Goal: Check status

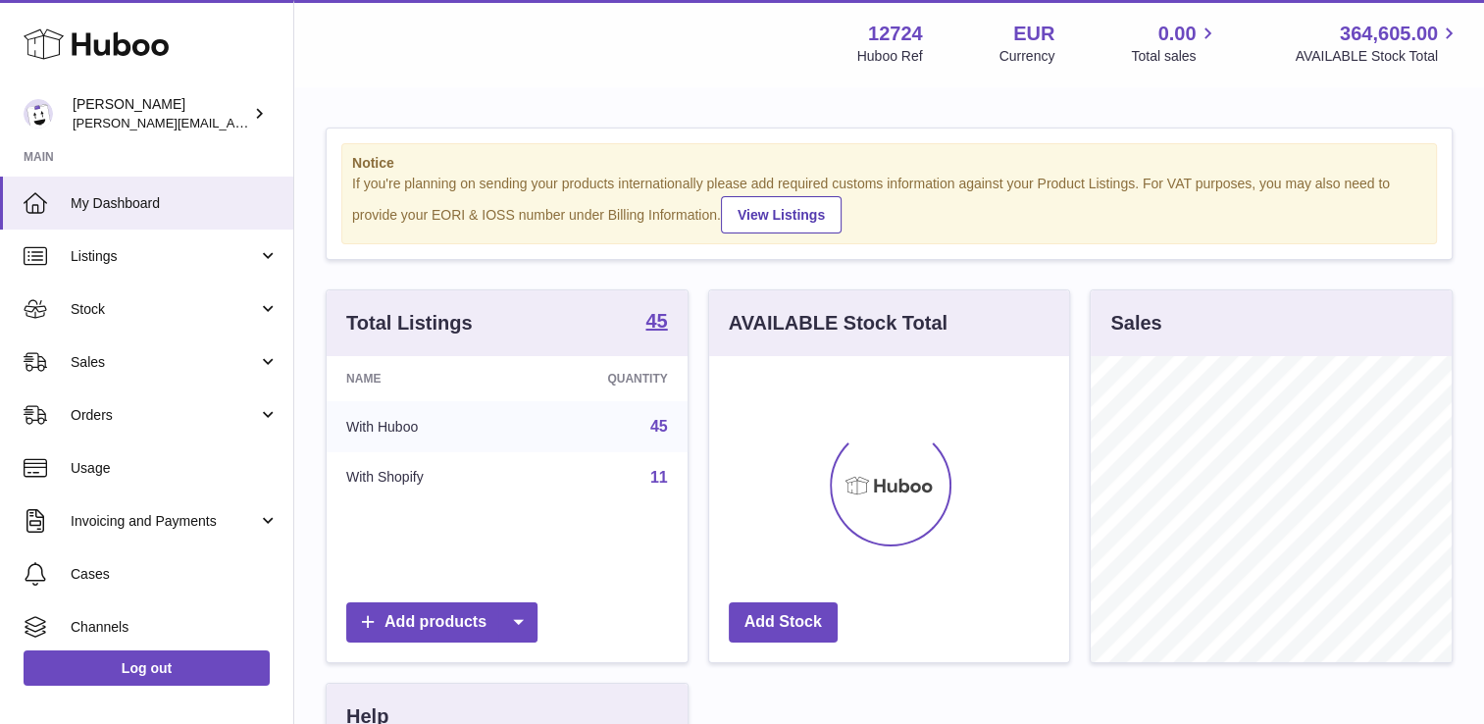
scroll to position [306, 361]
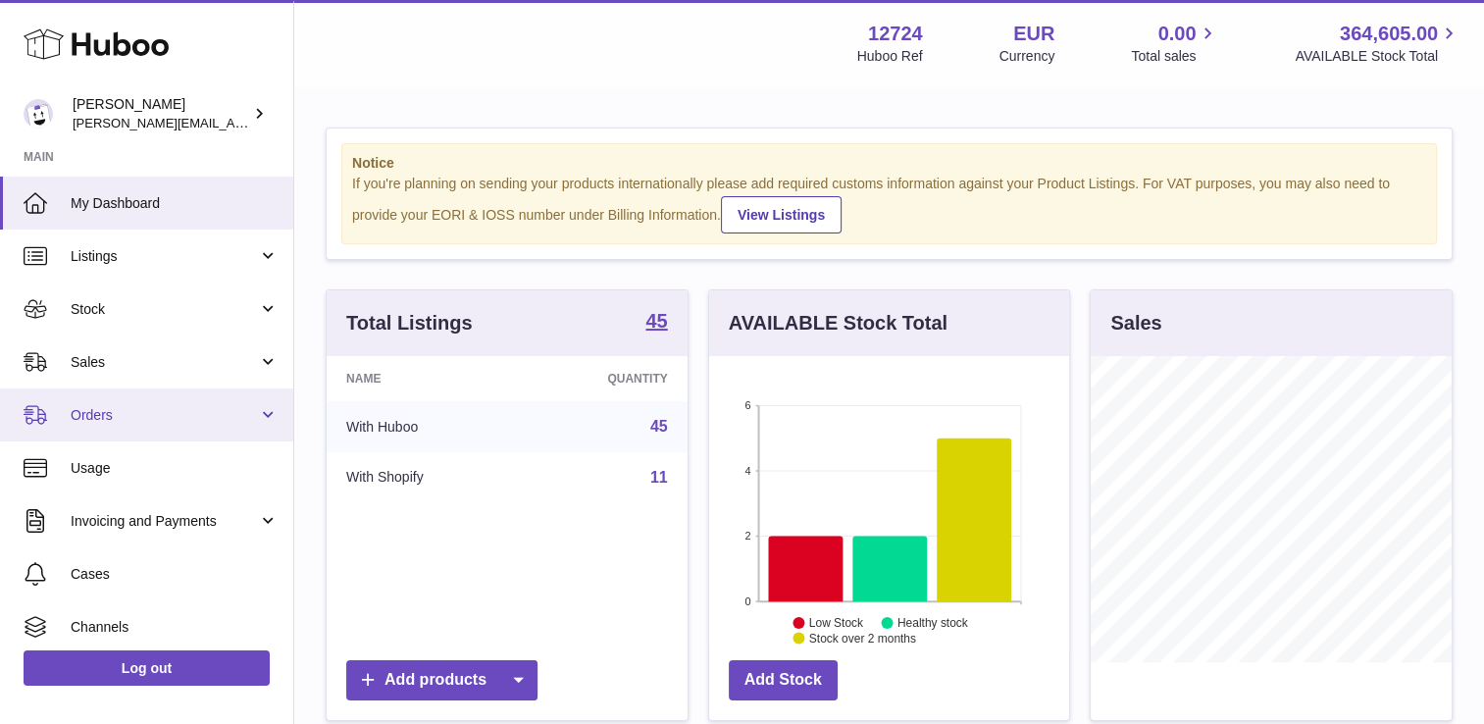
click at [259, 406] on link "Orders" at bounding box center [146, 415] width 293 height 53
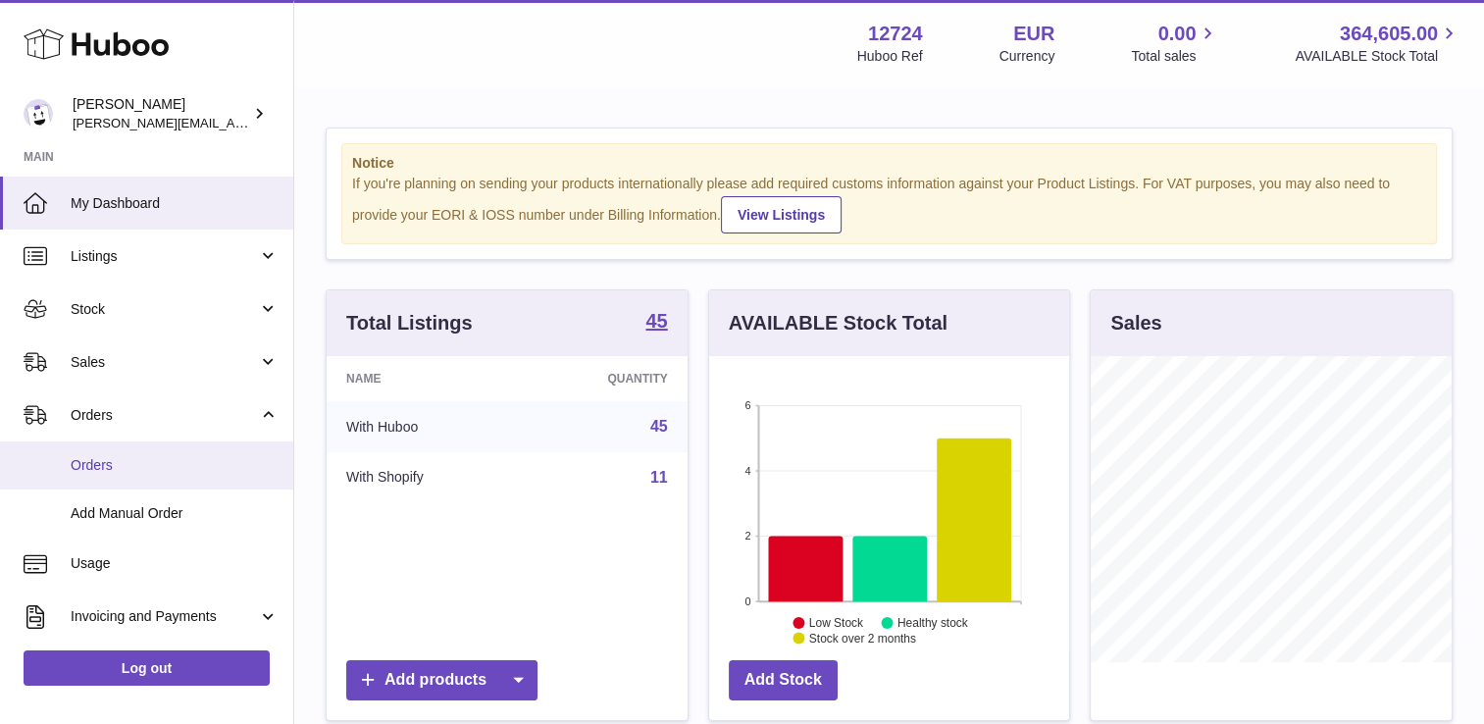
click at [187, 476] on link "Orders" at bounding box center [146, 466] width 293 height 48
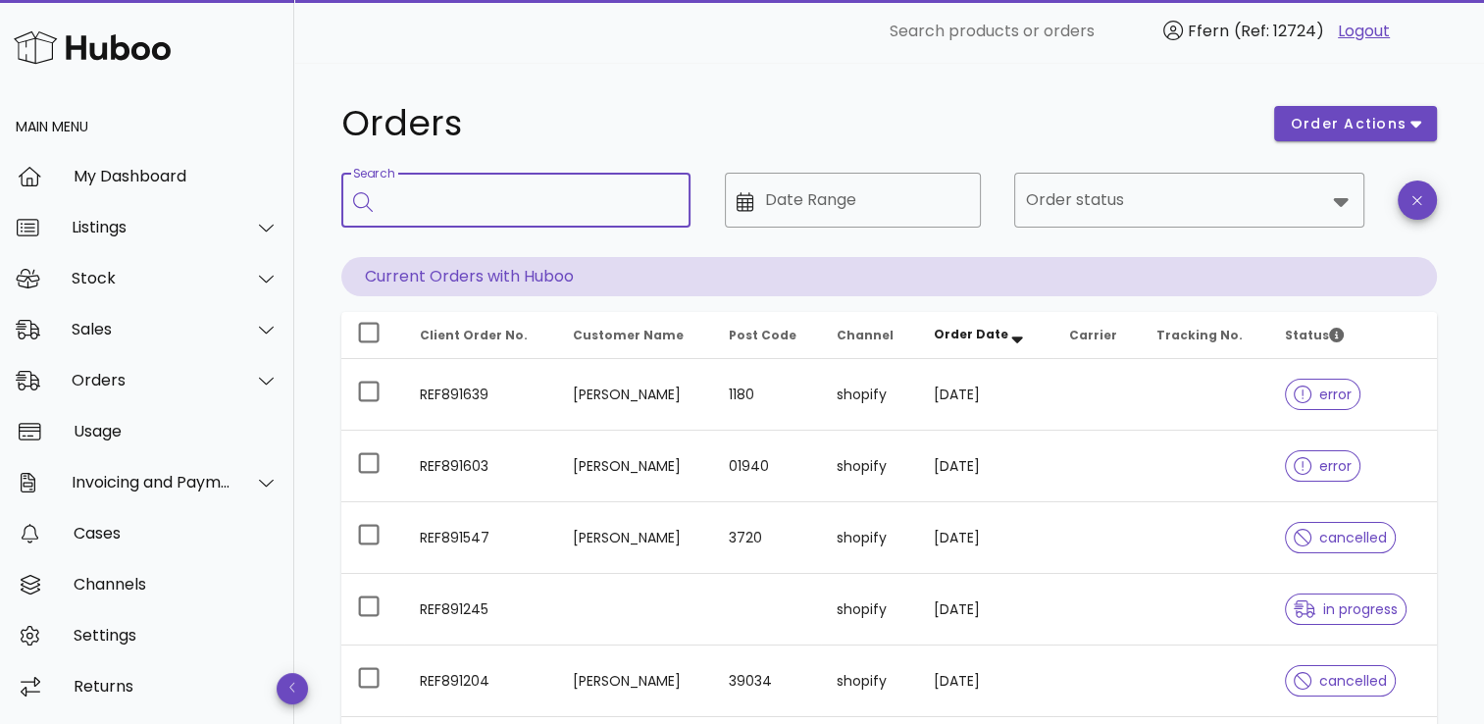
click at [455, 206] on input "Search" at bounding box center [530, 199] width 290 height 31
type input "****"
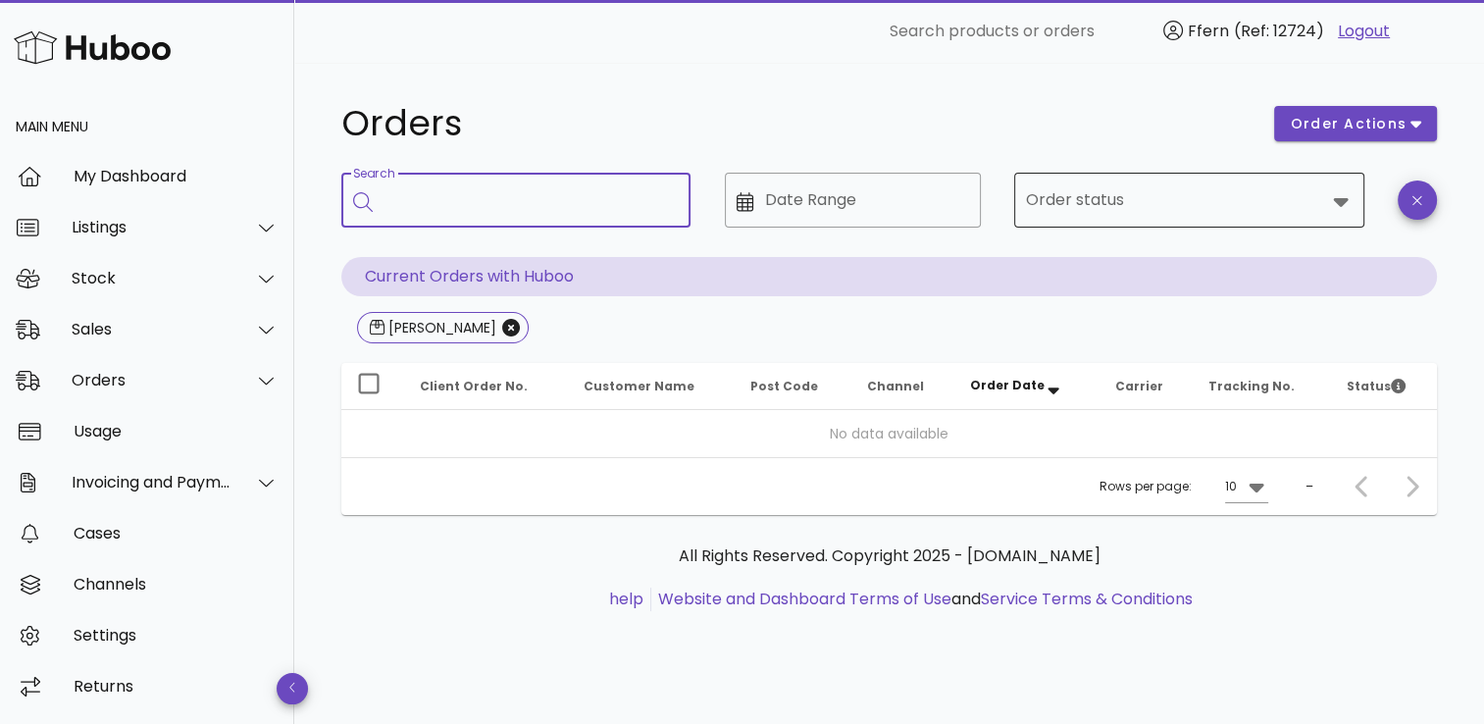
click at [1341, 207] on icon at bounding box center [1341, 201] width 24 height 24
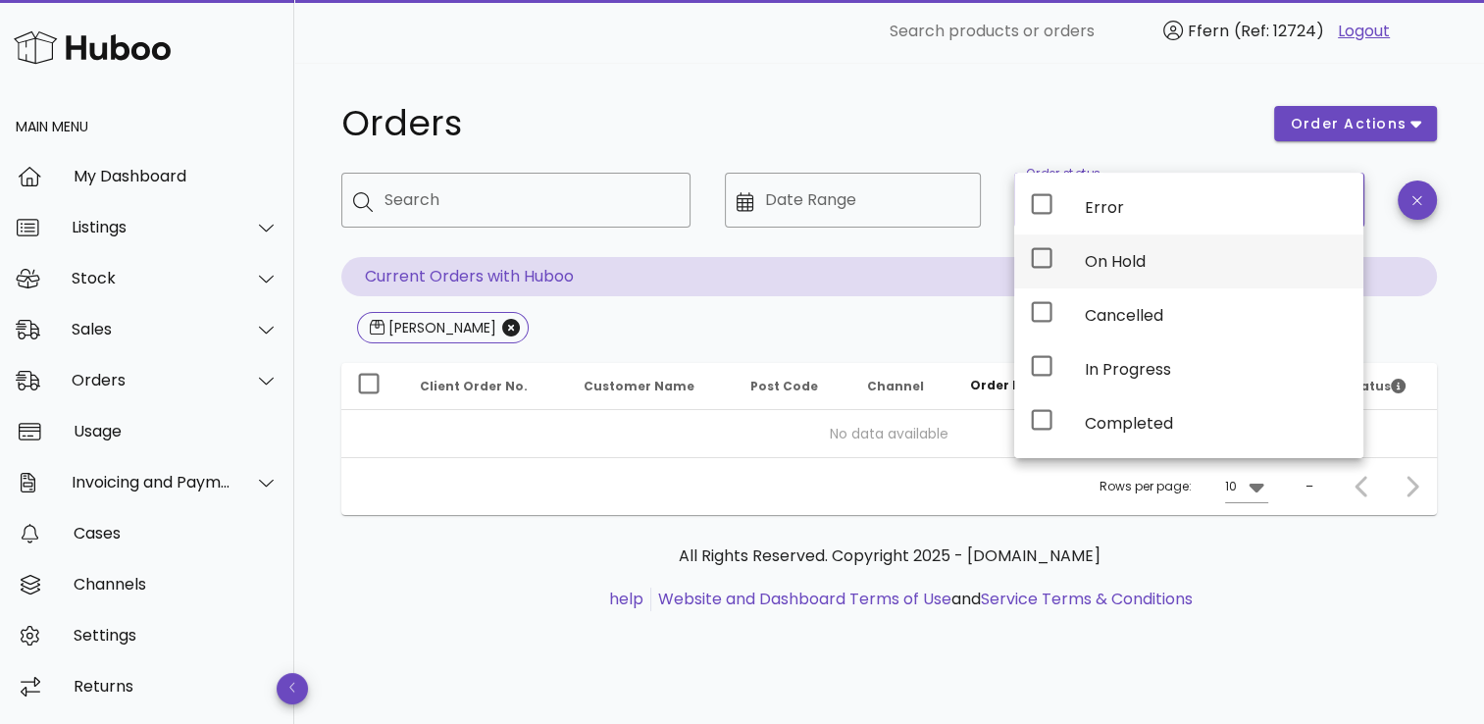
click at [1122, 261] on div "On Hold" at bounding box center [1216, 261] width 263 height 19
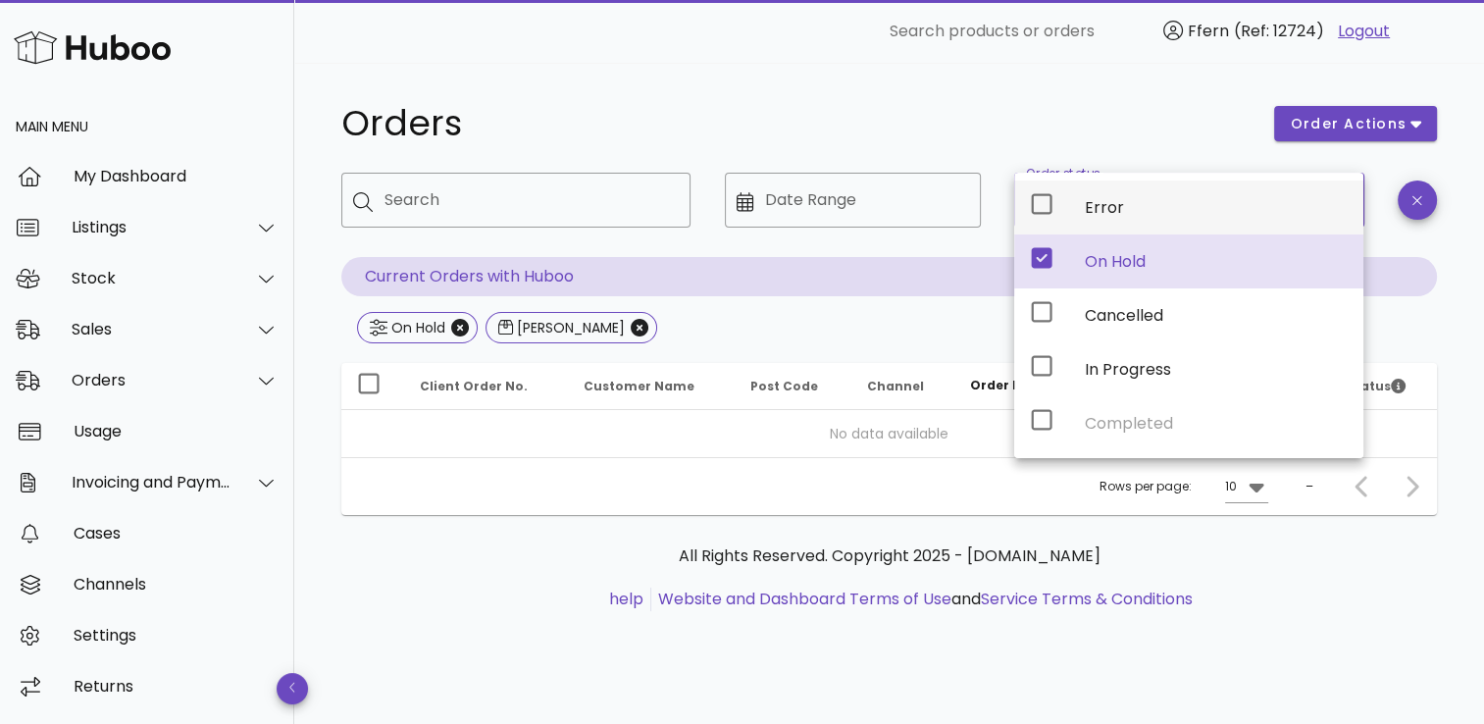
click at [1037, 210] on icon at bounding box center [1042, 204] width 24 height 24
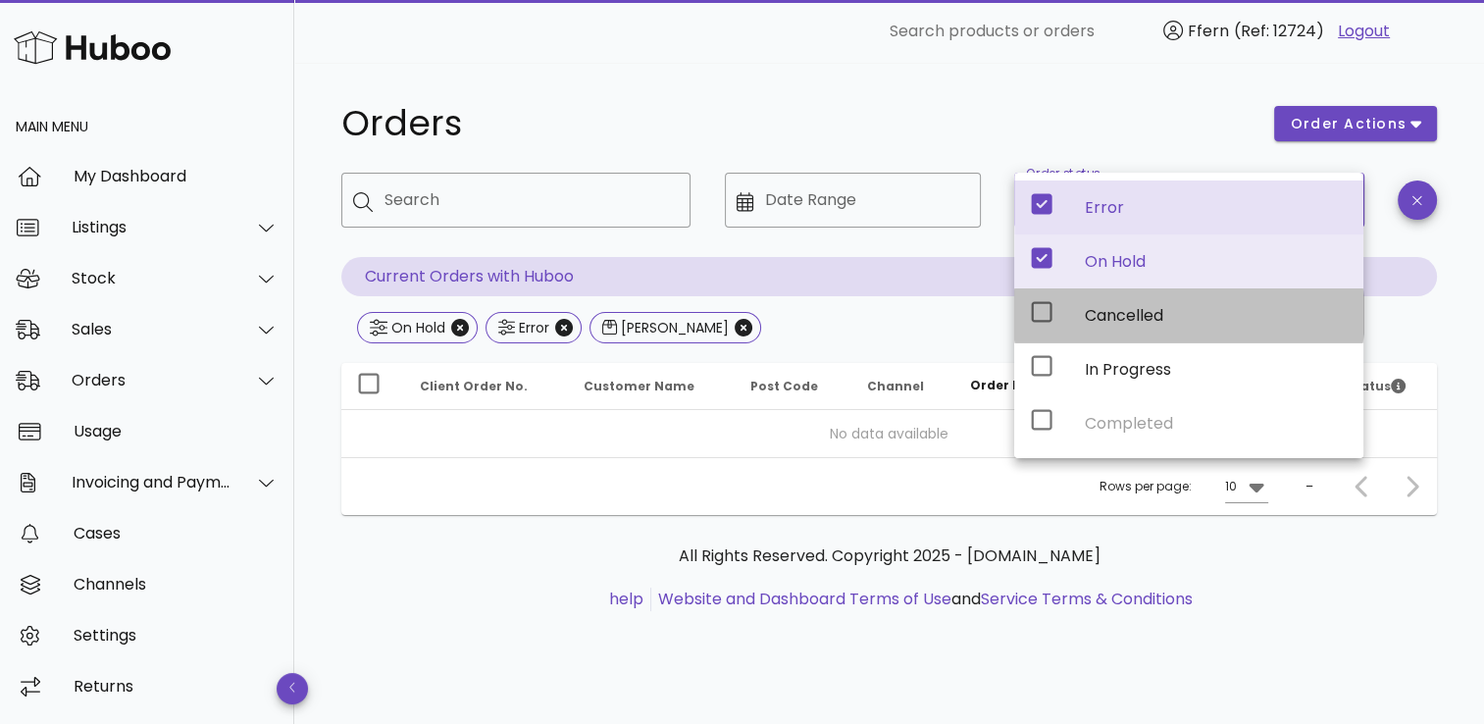
click at [1037, 302] on icon at bounding box center [1042, 312] width 21 height 21
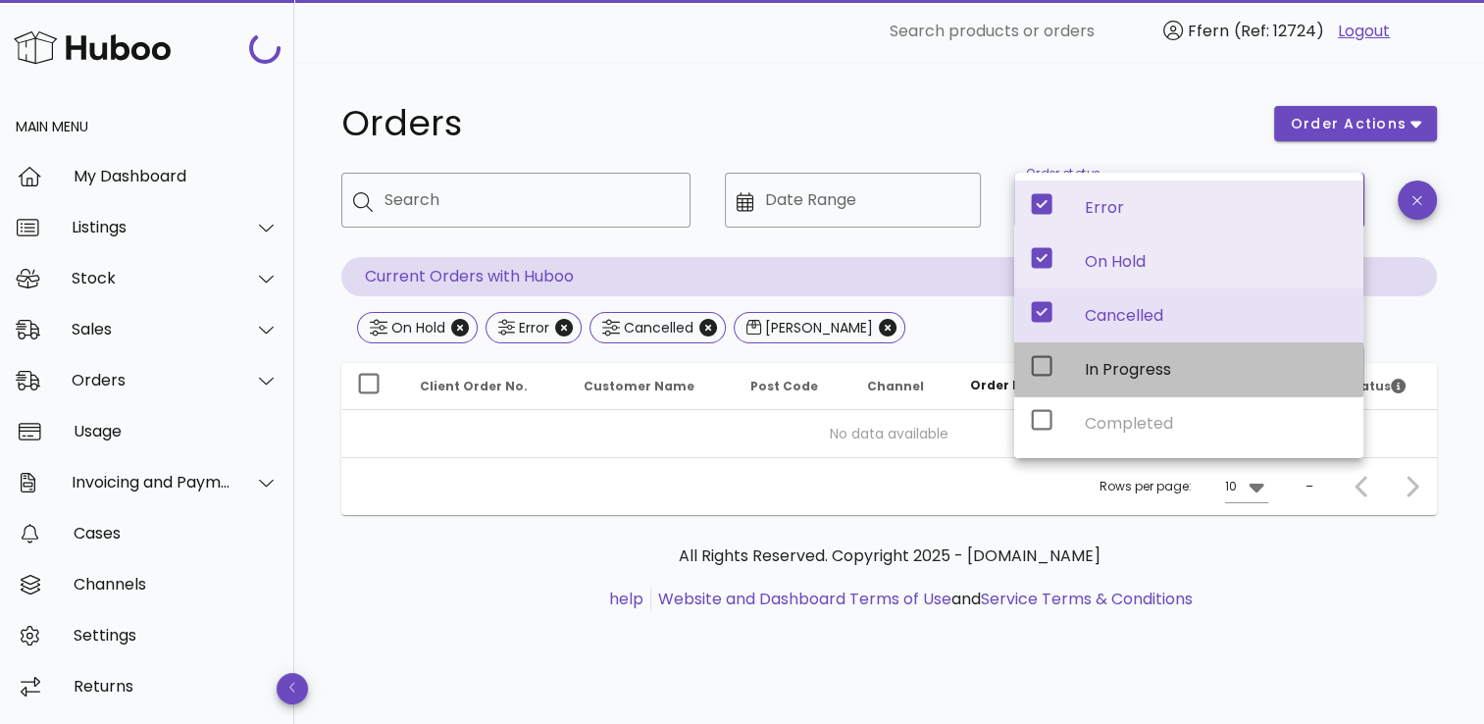
click at [1036, 360] on icon at bounding box center [1042, 366] width 24 height 24
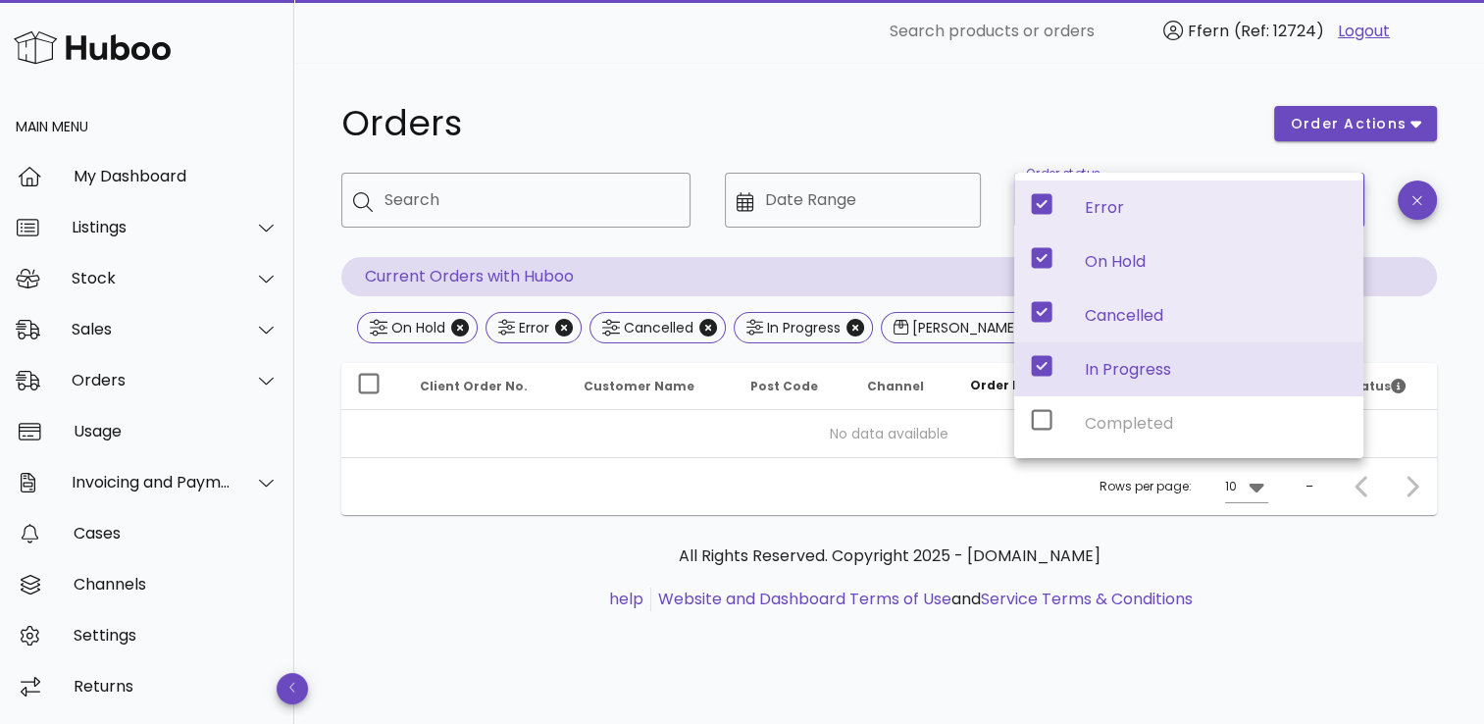
click at [1209, 610] on ul "help Website and Dashboard Terms of Use and Service Terms & Conditions" at bounding box center [889, 600] width 1065 height 24
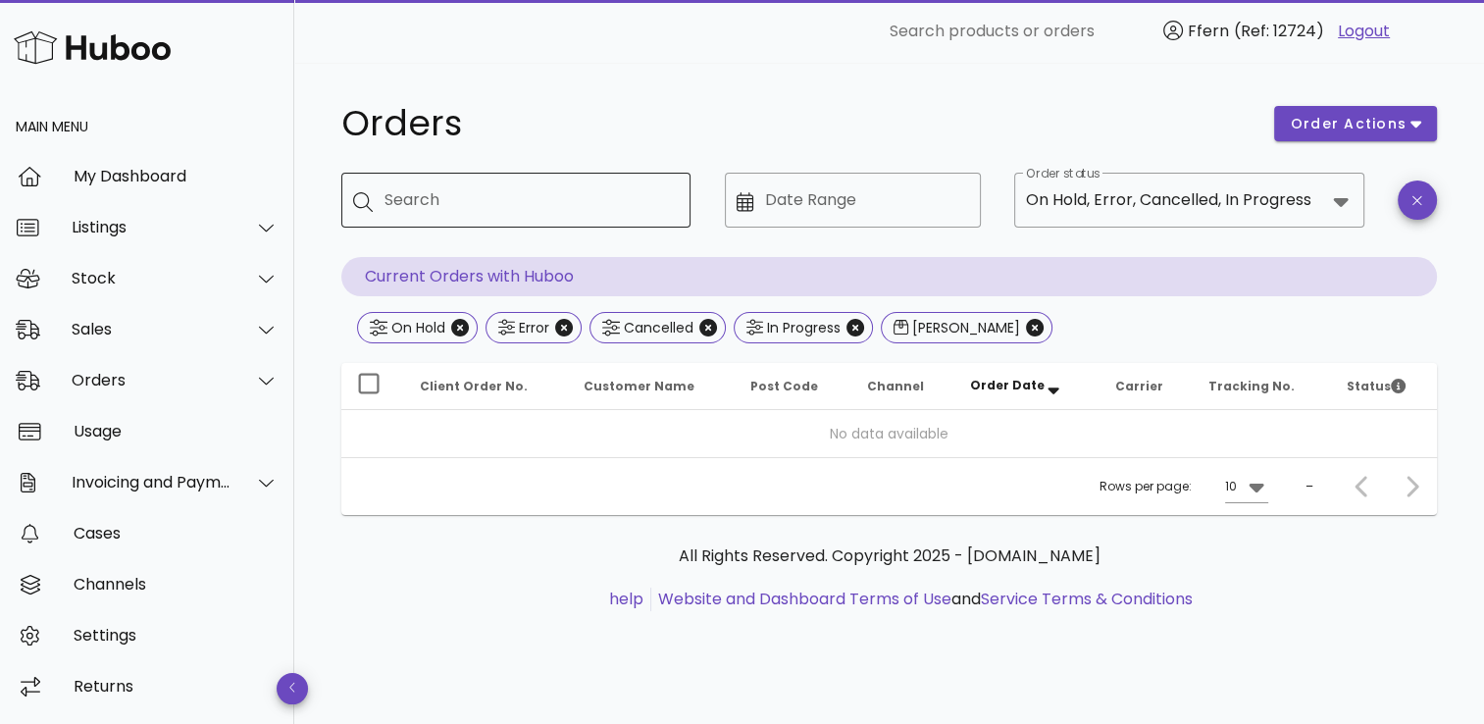
click at [546, 218] on div "Search" at bounding box center [530, 200] width 290 height 55
click at [1026, 325] on icon "Close" at bounding box center [1035, 328] width 18 height 18
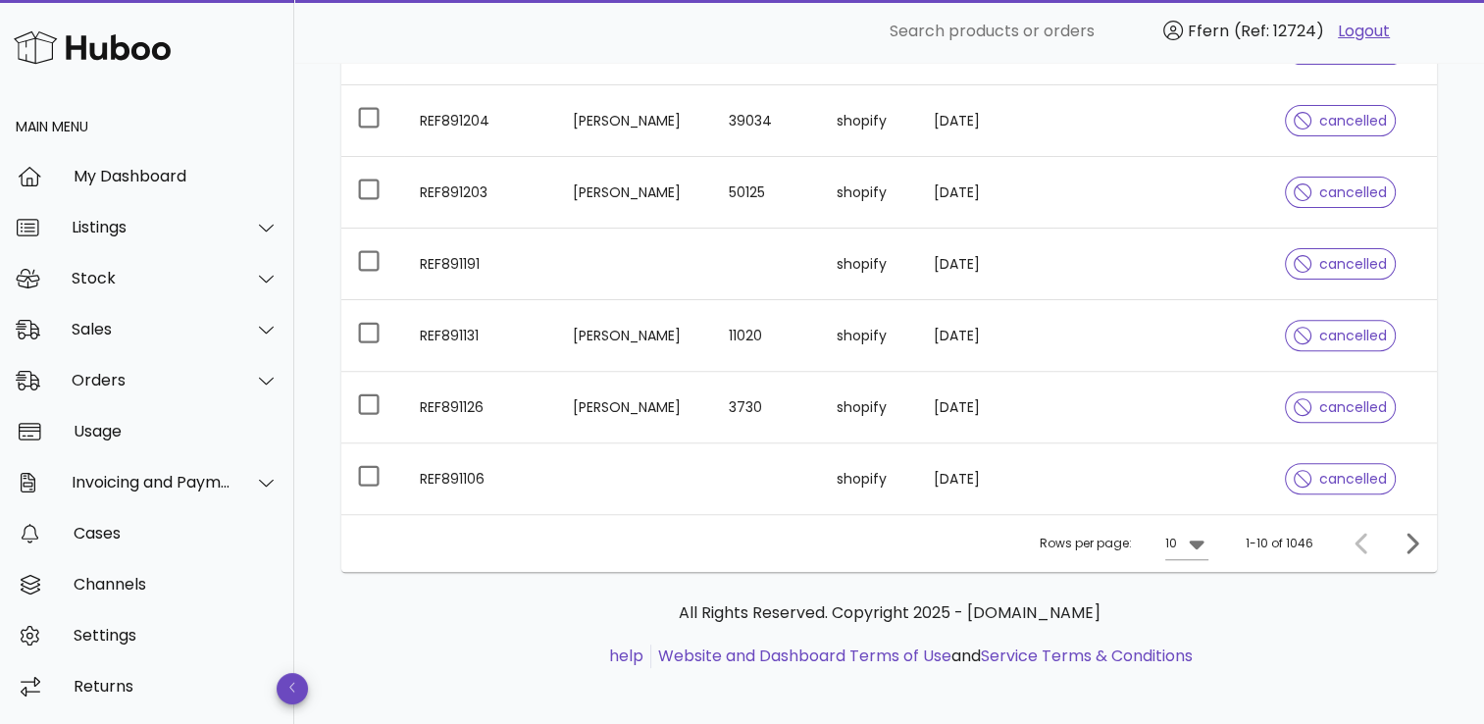
scroll to position [616, 0]
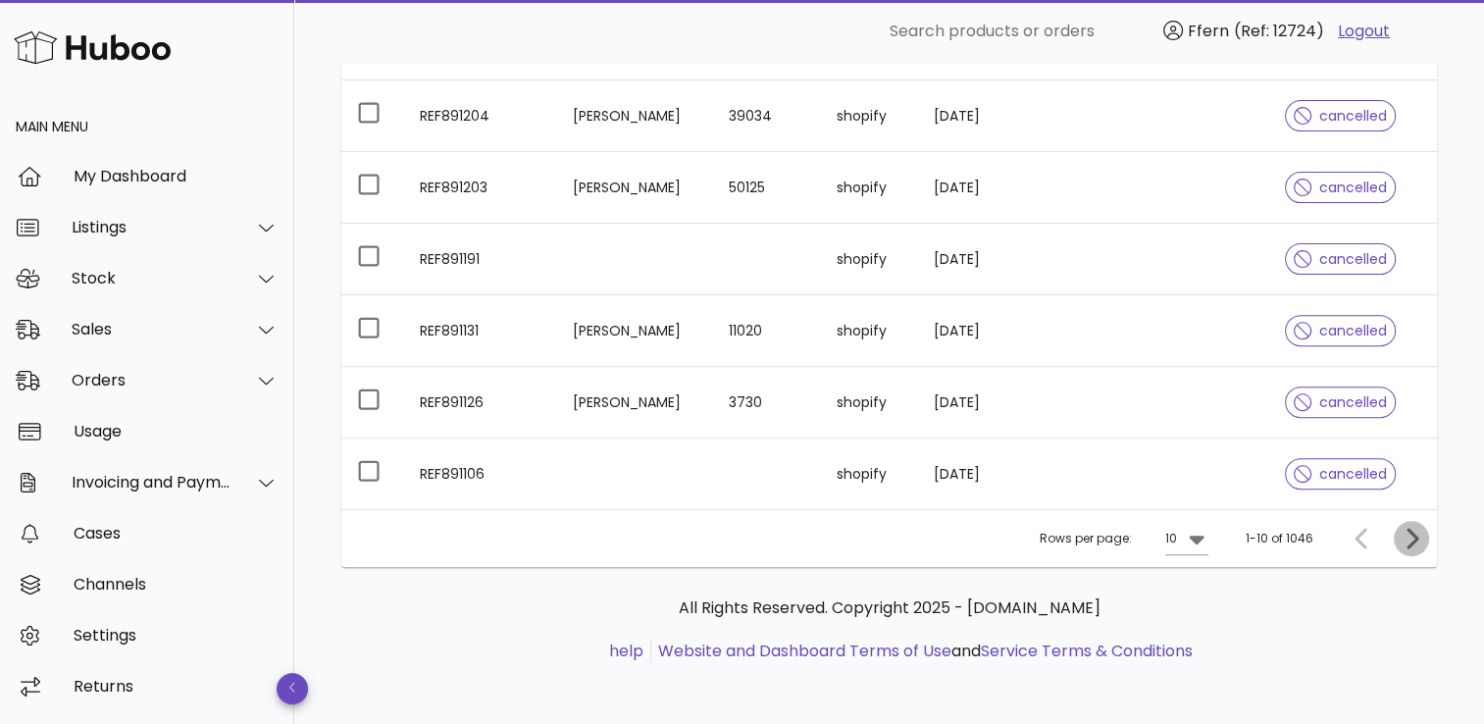
click at [1413, 544] on icon "Next page" at bounding box center [1412, 539] width 24 height 24
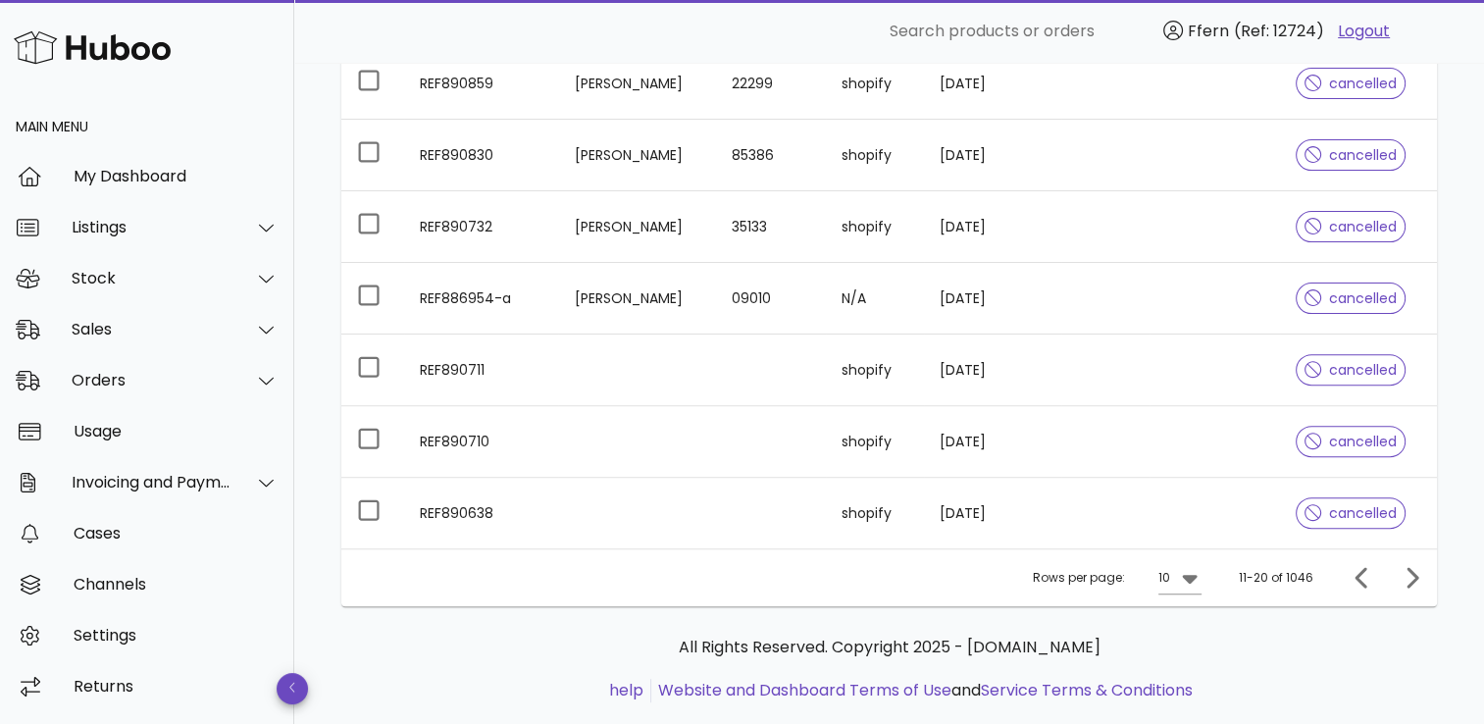
scroll to position [616, 0]
